Goal: Navigation & Orientation: Locate item on page

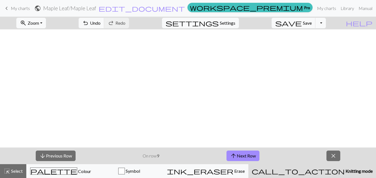
scroll to position [215, 0]
click at [247, 154] on button "arrow_upward Next Row" at bounding box center [242, 155] width 33 height 11
click at [248, 156] on button "arrow_upward Next Row" at bounding box center [243, 155] width 33 height 11
click at [246, 154] on button "arrow_upward Next Row" at bounding box center [243, 155] width 33 height 11
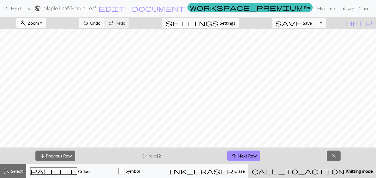
scroll to position [179, 0]
click at [246, 152] on button "arrow_upward Next Row" at bounding box center [243, 155] width 33 height 11
click at [243, 156] on button "arrow_upward Next Row" at bounding box center [243, 155] width 33 height 11
click at [246, 155] on button "arrow_upward Next Row" at bounding box center [243, 155] width 33 height 11
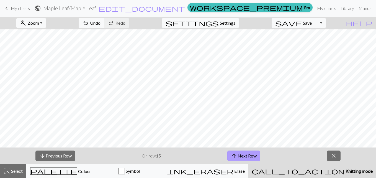
click at [248, 152] on button "arrow_upward Next Row" at bounding box center [243, 155] width 33 height 11
click at [251, 154] on button "arrow_upward Next Row" at bounding box center [243, 155] width 33 height 11
click at [245, 152] on button "arrow_upward Next Row" at bounding box center [243, 155] width 33 height 11
click at [248, 152] on button "arrow_upward Next Row" at bounding box center [243, 155] width 33 height 11
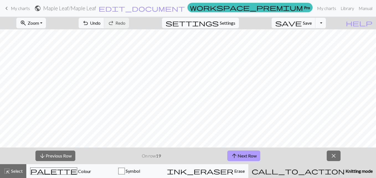
click at [248, 153] on button "arrow_upward Next Row" at bounding box center [243, 155] width 33 height 11
